Goal: Task Accomplishment & Management: Manage account settings

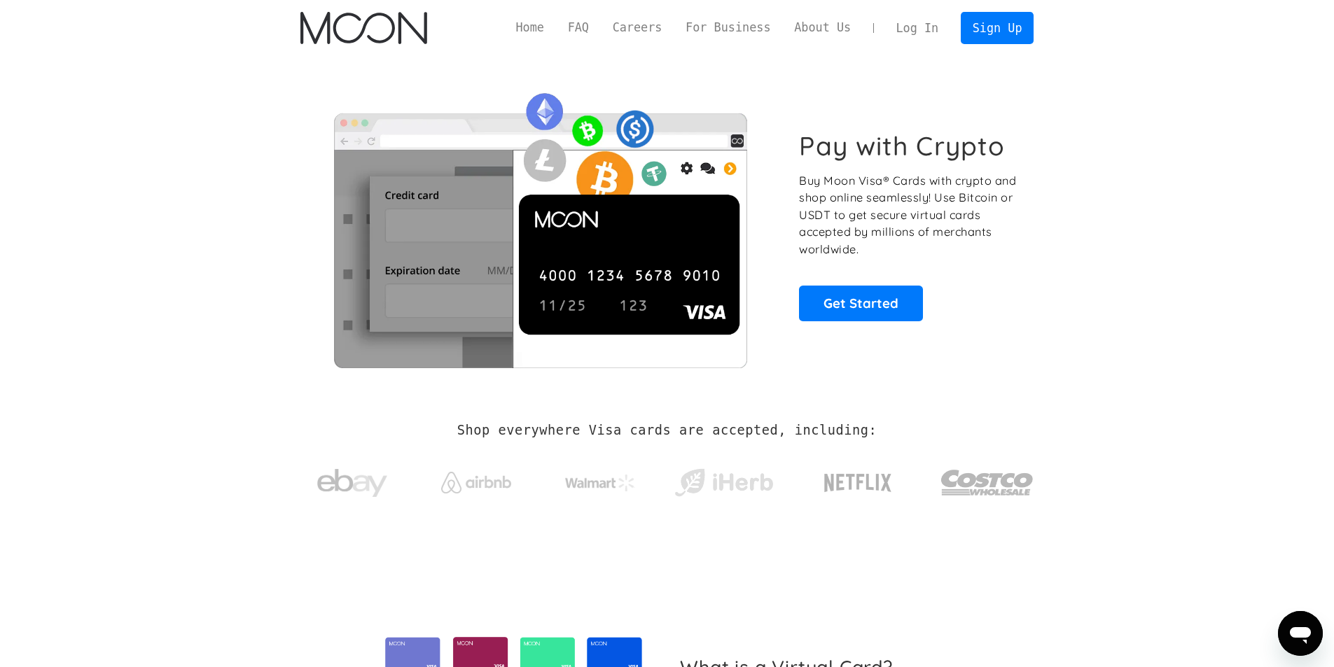
click at [916, 26] on link "Log In" at bounding box center [917, 28] width 66 height 31
